Goal: Check status

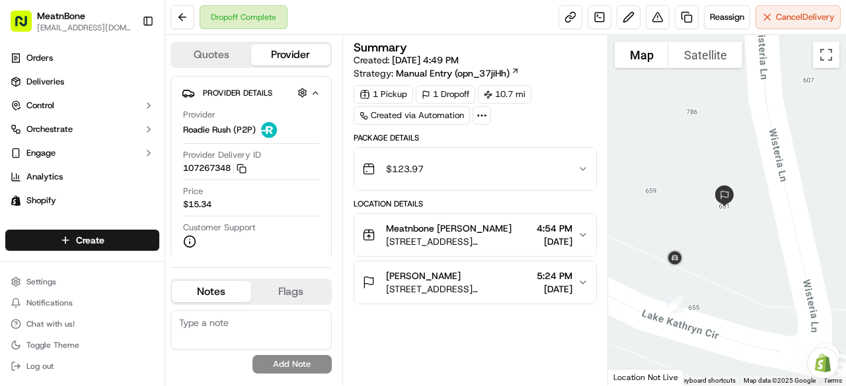
click at [686, 250] on img at bounding box center [675, 259] width 32 height 32
click at [731, 194] on img at bounding box center [724, 196] width 32 height 32
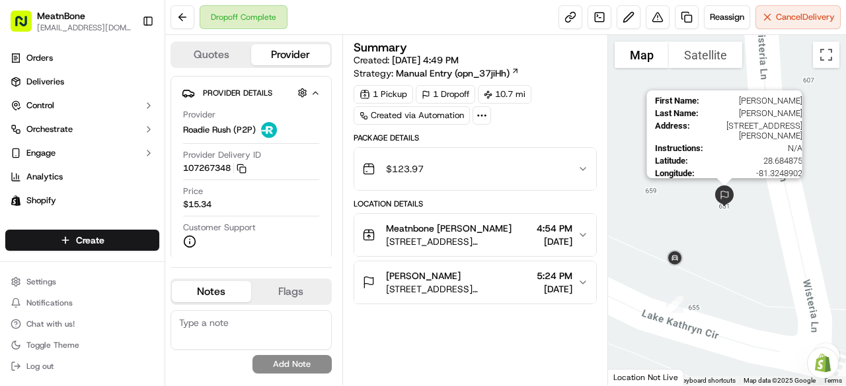
click at [679, 257] on img at bounding box center [675, 259] width 32 height 32
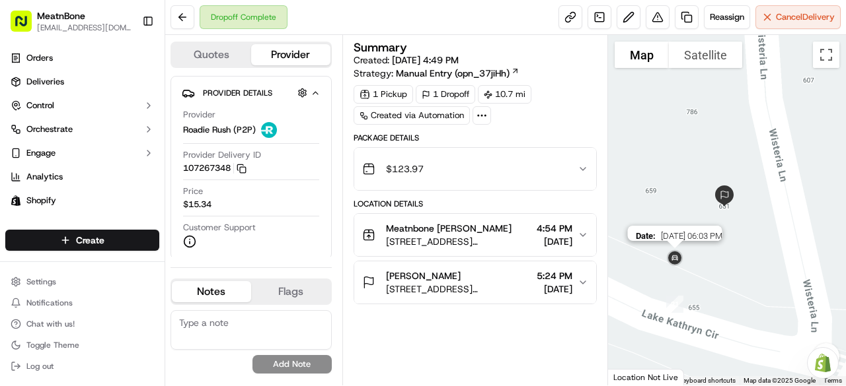
click at [680, 305] on img "21" at bounding box center [675, 305] width 28 height 28
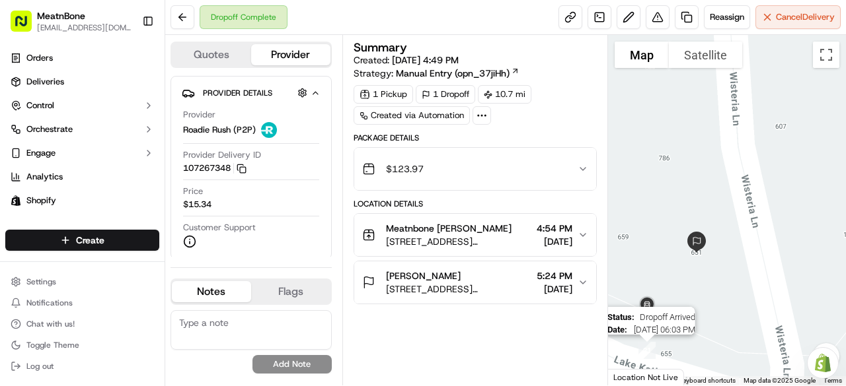
click at [702, 240] on img at bounding box center [696, 243] width 32 height 32
